Goal: Information Seeking & Learning: Learn about a topic

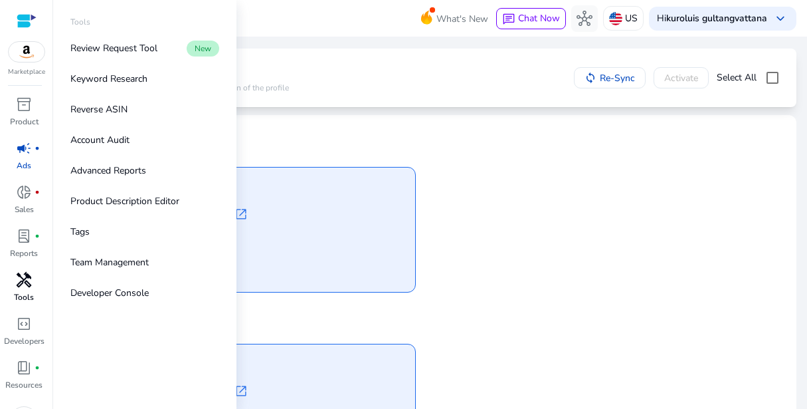
click at [22, 281] on span "handyman" at bounding box center [24, 280] width 16 height 16
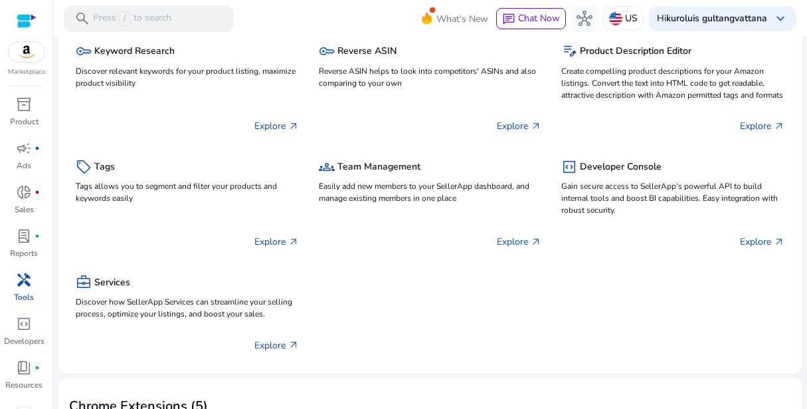
click at [37, 55] on img at bounding box center [27, 52] width 36 height 20
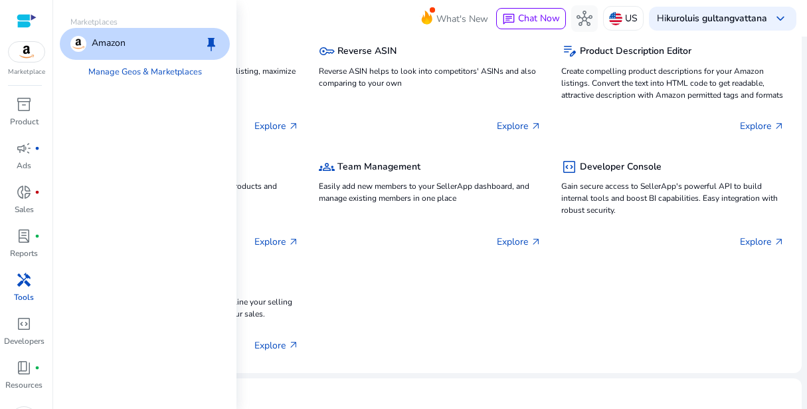
click at [118, 35] on div "Amazon keep" at bounding box center [145, 44] width 170 height 32
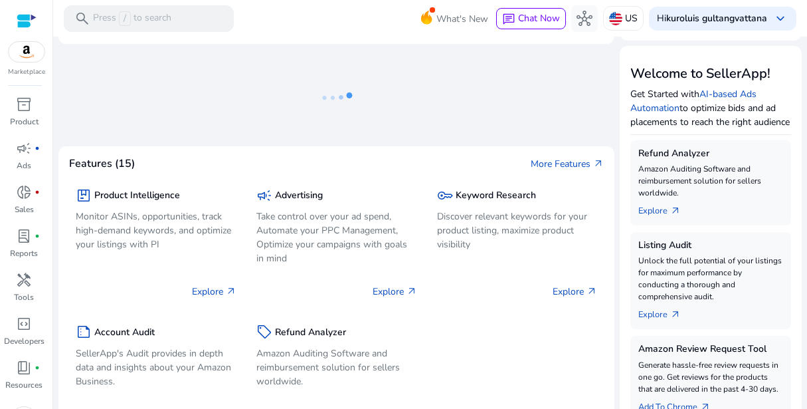
scroll to position [145, 0]
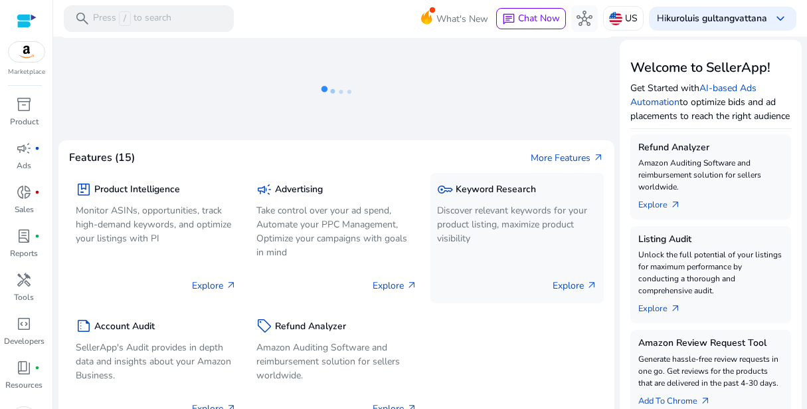
click at [433, 231] on div "key Keyword Research Discover relevant keywords for your product listing, maxim…" at bounding box center [518, 238] width 174 height 130
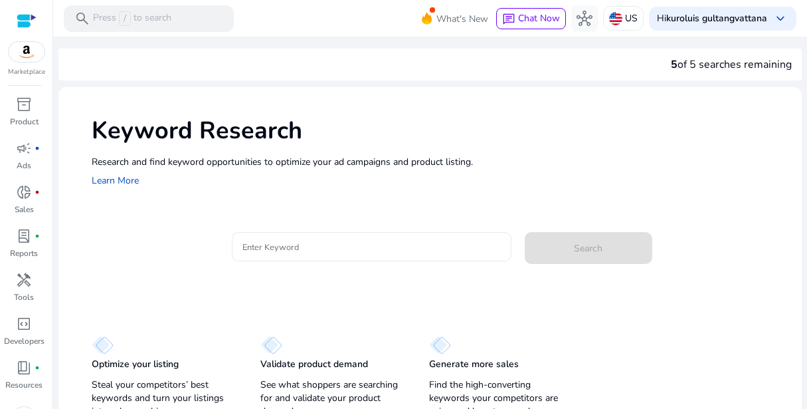
click at [334, 239] on input "Enter Keyword" at bounding box center [372, 246] width 258 height 15
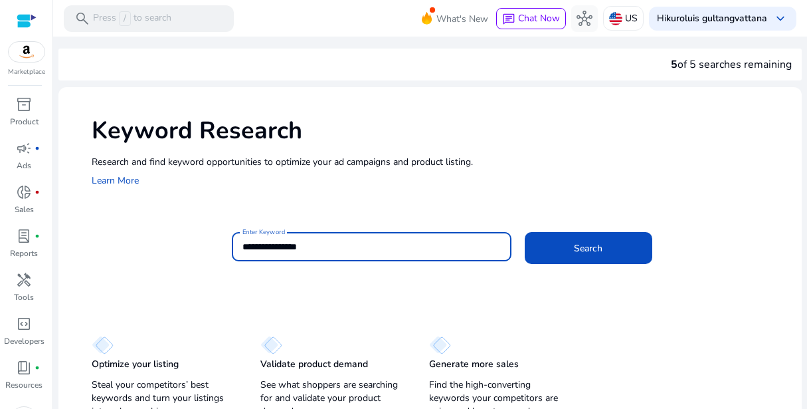
click at [525, 232] on button "Search" at bounding box center [589, 248] width 128 height 32
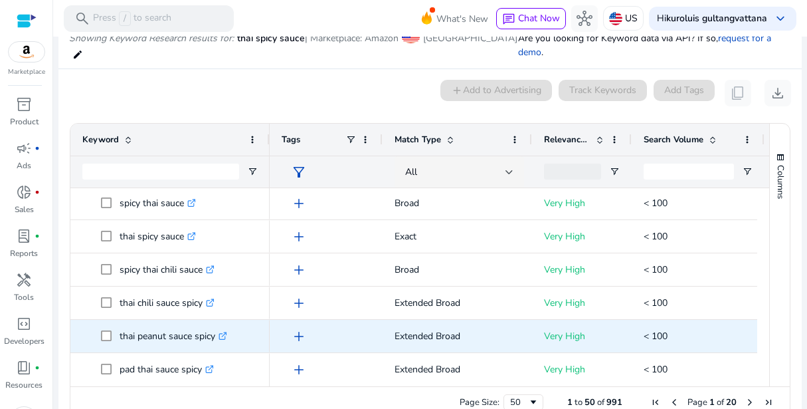
scroll to position [44, 0]
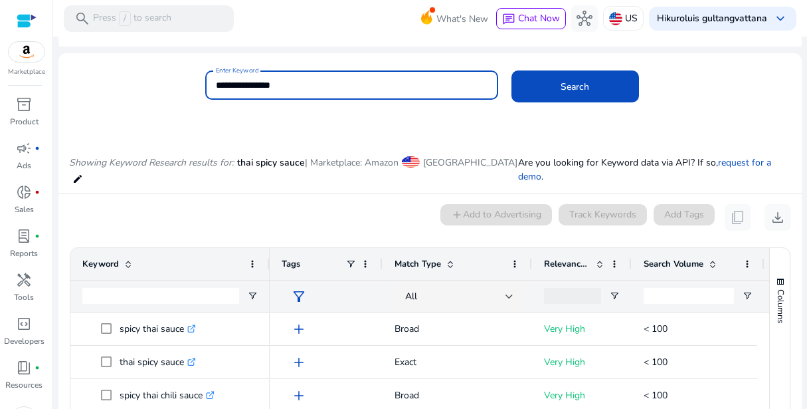
click at [262, 81] on input "**********" at bounding box center [352, 85] width 272 height 15
type input "**********"
click at [512, 70] on button "Search" at bounding box center [576, 86] width 128 height 32
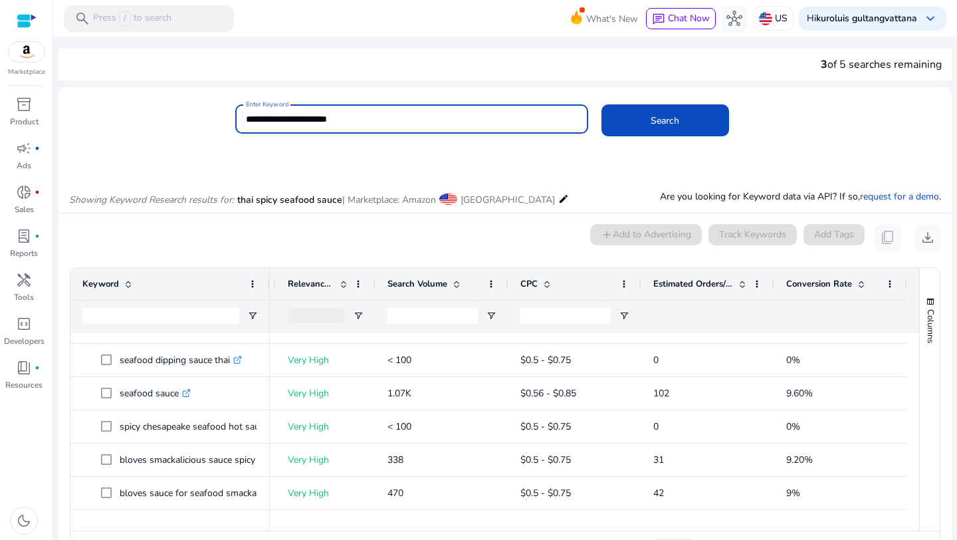
click at [807, 288] on span "Conversion Rate" at bounding box center [819, 284] width 66 height 12
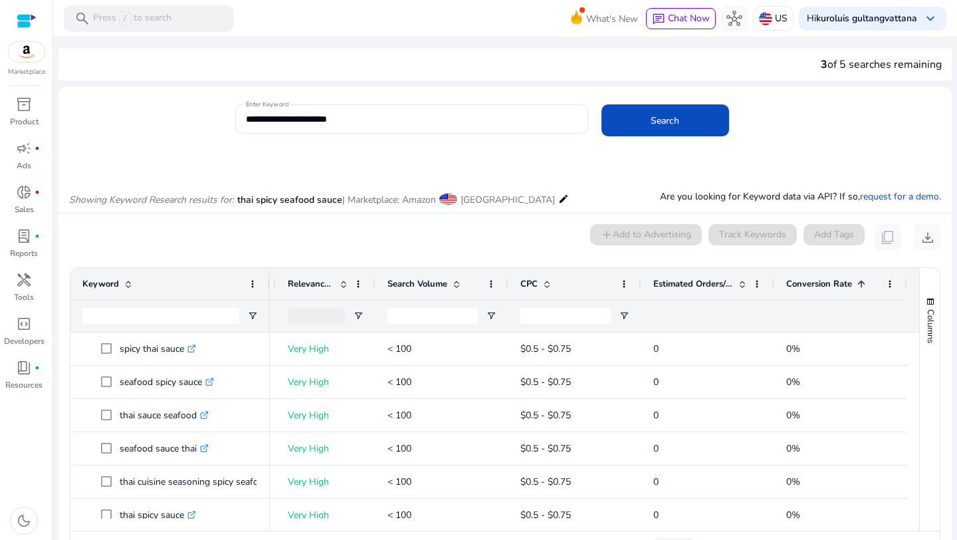
click at [807, 291] on div "Conversion Rate 1" at bounding box center [833, 283] width 94 height 25
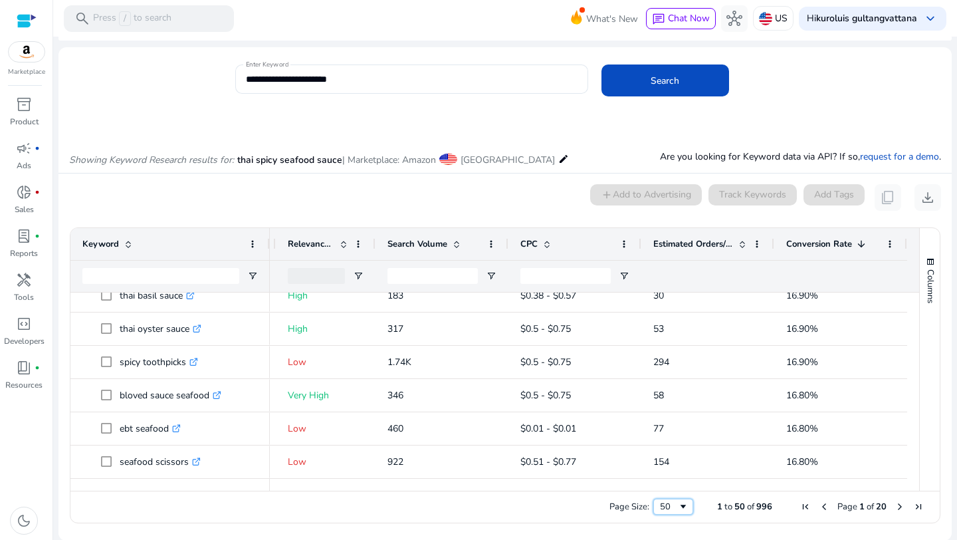
click at [678, 408] on span "Page Size" at bounding box center [683, 506] width 11 height 11
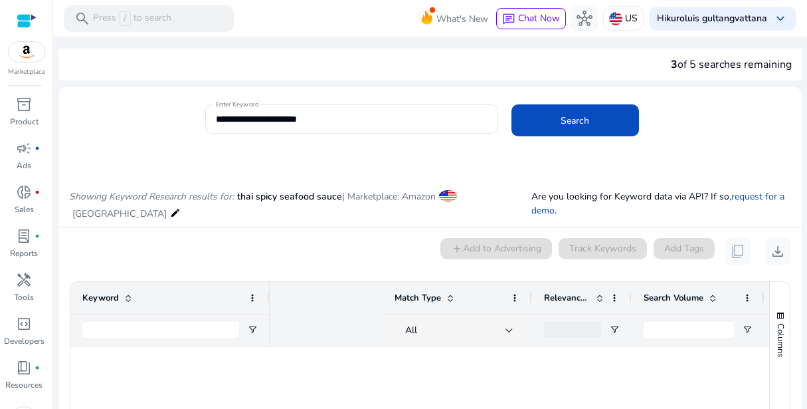
scroll to position [0, 256]
